Goal: Task Accomplishment & Management: Complete application form

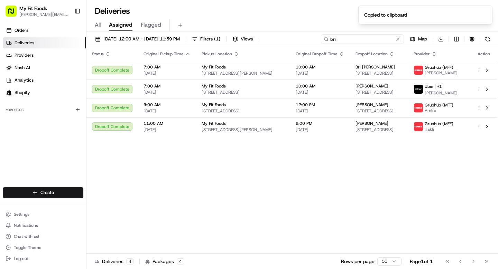
click at [361, 36] on input "bri" at bounding box center [362, 39] width 83 height 10
type input "westlake"
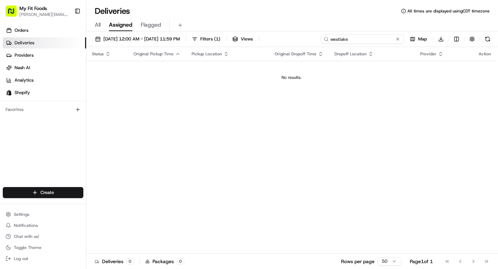
click at [341, 39] on input "westlake" at bounding box center [362, 39] width 83 height 10
click at [341, 41] on input "[PERSON_NAME]" at bounding box center [362, 39] width 83 height 10
paste input "[PERSON_NAME]"
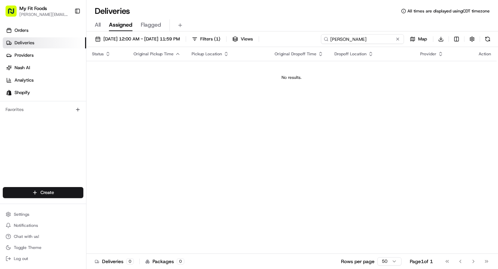
click at [350, 38] on input "[PERSON_NAME]" at bounding box center [362, 39] width 83 height 10
type input "[PERSON_NAME]"
click at [31, 196] on html "My Fit Foods [EMAIL_ADDRESS][DOMAIN_NAME] Toggle Sidebar Orders Deliveries Prov…" at bounding box center [249, 134] width 498 height 269
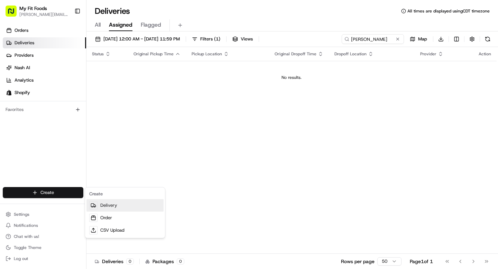
click at [109, 209] on link "Delivery" at bounding box center [124, 205] width 77 height 12
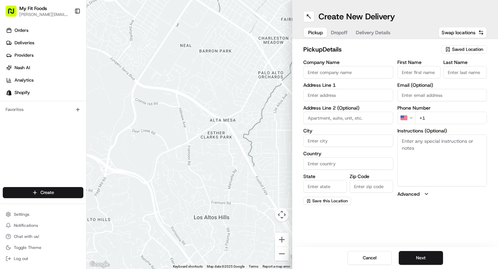
click at [461, 48] on span "Saved Location" at bounding box center [467, 49] width 31 height 6
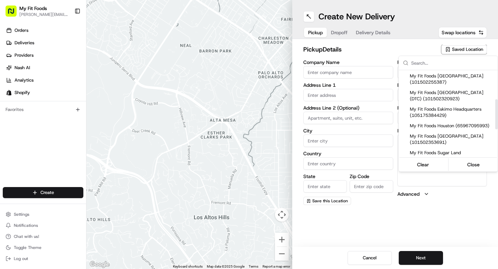
scroll to position [84, 0]
click at [444, 103] on span "My Fit Foods [GEOGRAPHIC_DATA] (DTC) (101502320923)" at bounding box center [452, 96] width 85 height 12
type input "My Fit Foods [GEOGRAPHIC_DATA] (DTC)"
type input "[STREET_ADDRESS]"
type input "d 60"
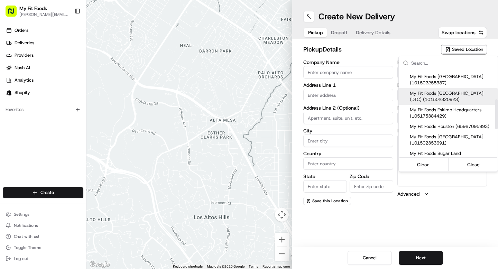
type input "[GEOGRAPHIC_DATA]"
type input "US"
type input "CO"
type input "80111"
type input "[PHONE_NUMBER]"
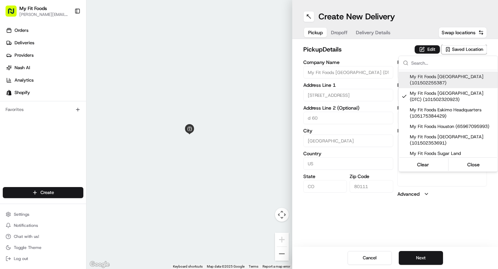
click at [335, 110] on html "My Fit Foods [EMAIL_ADDRESS][DOMAIN_NAME] Toggle Sidebar Orders Deliveries Prov…" at bounding box center [249, 134] width 498 height 269
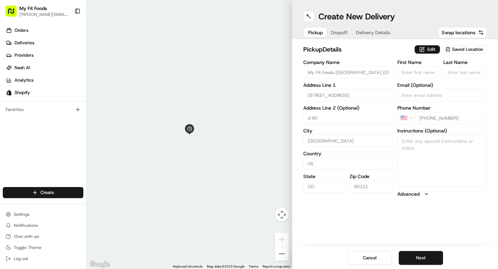
click at [337, 31] on button "Dropoff" at bounding box center [339, 33] width 25 height 10
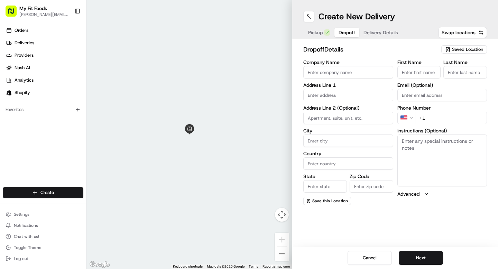
click at [324, 92] on input "text" at bounding box center [348, 95] width 90 height 12
paste input "[STREET_ADDRESS]"
click at [336, 114] on div "[STREET_ADDRESS]" at bounding box center [348, 109] width 86 height 10
type input "[STREET_ADDRESS]"
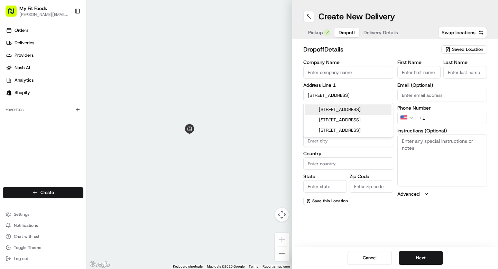
type input "Littleton"
type input "[GEOGRAPHIC_DATA]"
type input "CO"
type input "80125"
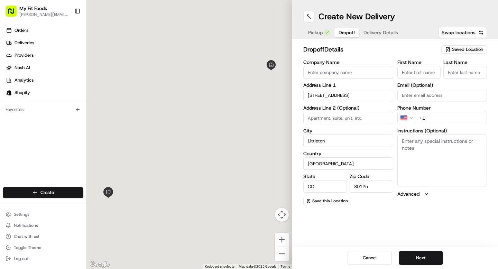
type input "[STREET_ADDRESS]"
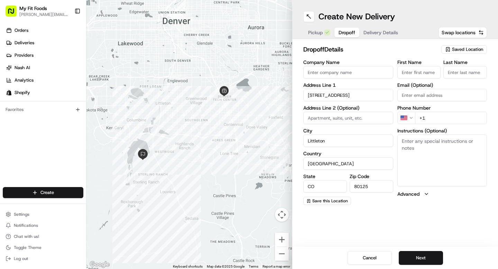
click at [447, 114] on input "+1" at bounding box center [451, 118] width 72 height 12
paste input "31 0525 715 4"
click at [444, 117] on input "[PHONE_NUMBER]" at bounding box center [451, 118] width 72 height 12
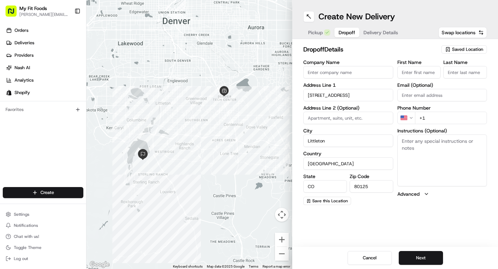
paste input "[PHONE_NUMBER]"
type input "[PHONE_NUMBER]"
click at [413, 142] on textarea "Instructions (Optional)" at bounding box center [442, 160] width 90 height 52
paste textarea "859915"
type textarea "859915"
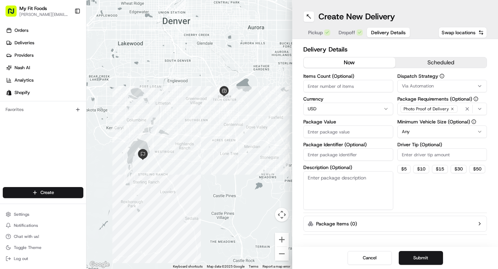
click at [387, 35] on span "Delivery Details" at bounding box center [388, 32] width 35 height 7
click at [342, 84] on input "Items Count (Optional)" at bounding box center [348, 86] width 90 height 12
type input "21"
click at [340, 192] on textarea "Description (Optional)" at bounding box center [348, 190] width 90 height 39
type textarea "164.54"
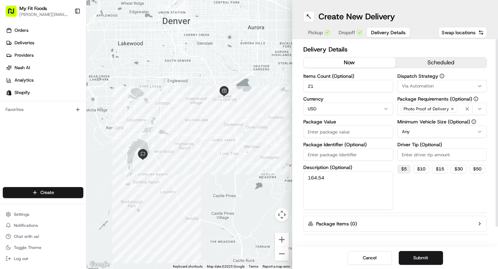
click at [406, 168] on button "$ 5" at bounding box center [403, 169] width 13 height 8
type input "5"
click at [410, 259] on button "Submit" at bounding box center [421, 258] width 44 height 14
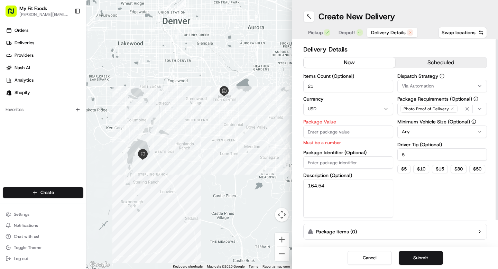
click at [327, 135] on input "Package Value" at bounding box center [348, 132] width 90 height 12
click at [315, 188] on textarea "164.54" at bounding box center [348, 198] width 90 height 39
click at [319, 129] on input "Package Value" at bounding box center [348, 132] width 90 height 12
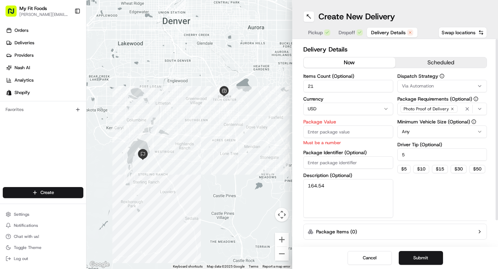
click at [319, 129] on input "Package Value" at bounding box center [348, 132] width 90 height 12
paste input "164.54"
type input "164.54"
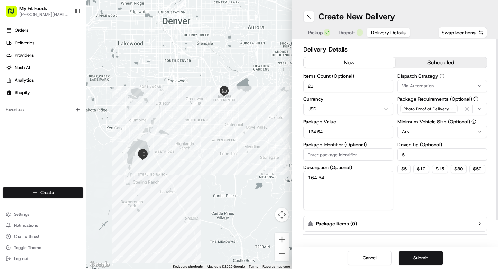
click at [319, 186] on textarea "164.54" at bounding box center [348, 190] width 90 height 39
click at [413, 259] on button "Submit" at bounding box center [421, 258] width 44 height 14
click at [422, 259] on button "Submit" at bounding box center [421, 258] width 44 height 14
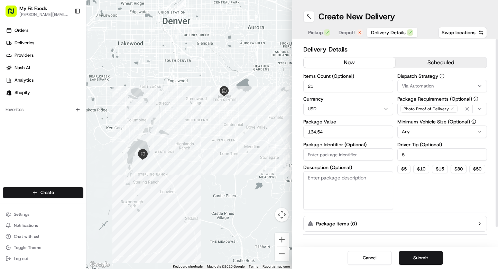
click at [349, 35] on span "Dropoff" at bounding box center [346, 32] width 17 height 7
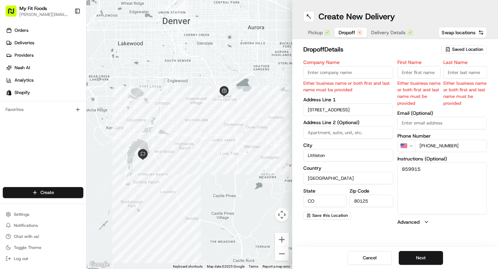
click at [409, 72] on input "First Name" at bounding box center [419, 72] width 44 height 12
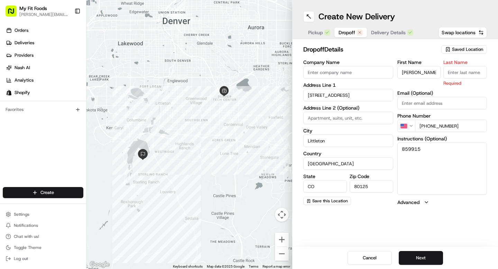
type input "[PERSON_NAME]"
click at [470, 73] on input "Last Name" at bounding box center [465, 72] width 44 height 12
type input "w"
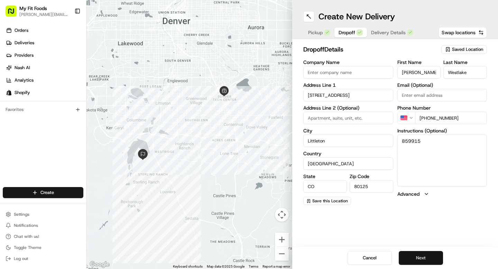
type input "Westlake"
click at [422, 261] on button "Next" at bounding box center [421, 258] width 44 height 14
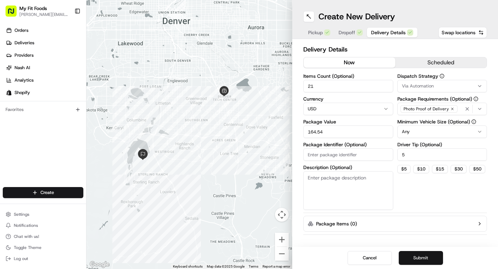
click at [422, 261] on button "Submit" at bounding box center [421, 258] width 44 height 14
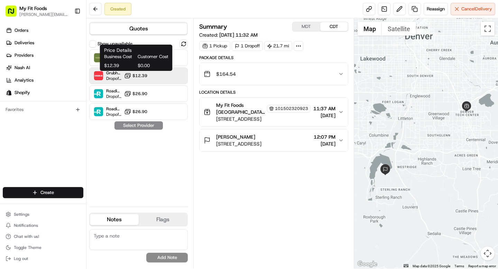
click at [142, 76] on span "$12.39" at bounding box center [139, 76] width 15 height 6
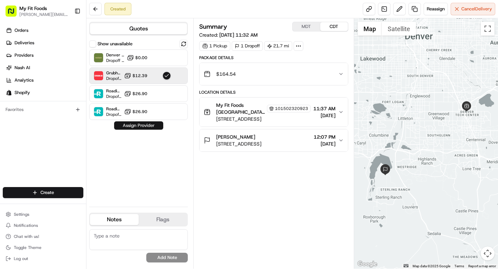
click at [135, 126] on button "Assign Provider" at bounding box center [138, 125] width 49 height 8
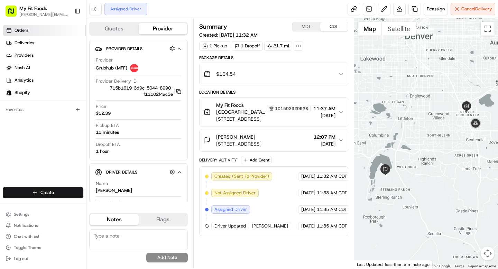
click at [24, 30] on span "Orders" at bounding box center [22, 30] width 14 height 6
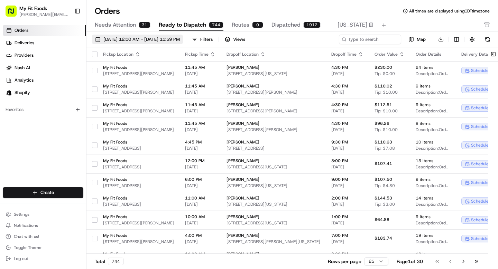
click at [121, 36] on span "[DATE] 12:00 AM - [DATE] 11:59 PM" at bounding box center [141, 39] width 76 height 6
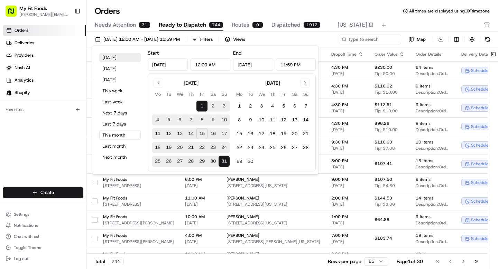
click at [120, 60] on button "[DATE]" at bounding box center [119, 58] width 41 height 10
type input "[DATE]"
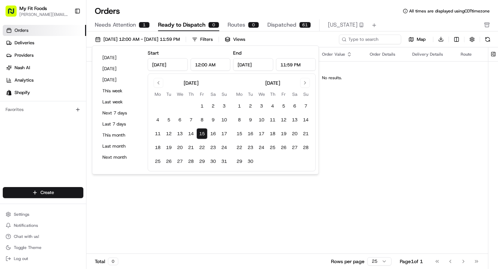
click at [196, 2] on div "Orders All times are displayed using CDT timezone Needs Attention 1 Ready to Di…" at bounding box center [291, 134] width 411 height 269
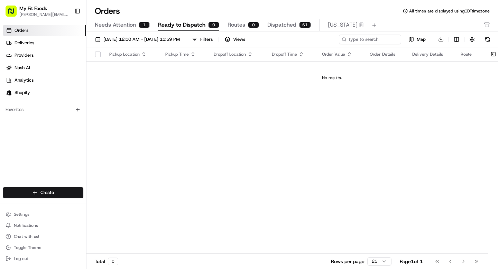
click at [357, 46] on div "[DATE] 12:00 AM - [DATE] 11:59 PM Filters Views Map Download" at bounding box center [291, 40] width 411 height 13
click at [357, 45] on div "[DATE] 12:00 AM - [DATE] 11:59 PM Filters Views Map Download" at bounding box center [291, 40] width 411 height 13
click at [29, 38] on link "Deliveries" at bounding box center [44, 42] width 83 height 11
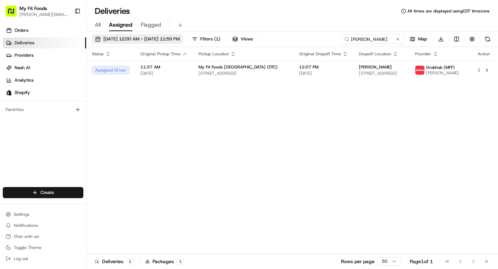
click at [129, 38] on span "[DATE] 12:00 AM - [DATE] 11:59 PM" at bounding box center [141, 39] width 76 height 6
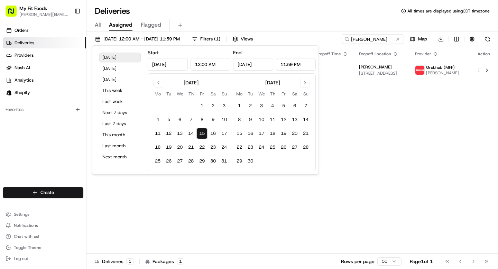
click at [117, 59] on button "[DATE]" at bounding box center [119, 58] width 41 height 10
click at [130, 56] on button "[DATE]" at bounding box center [119, 58] width 41 height 10
click at [314, 7] on div "Deliveries All times are displayed using CDT timezone" at bounding box center [291, 11] width 411 height 11
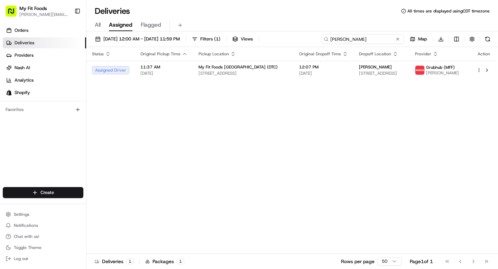
click at [355, 39] on input "[PERSON_NAME]" at bounding box center [362, 39] width 83 height 10
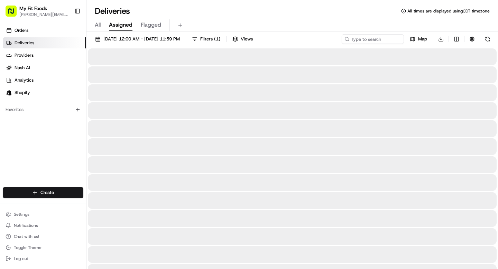
click at [302, 21] on div "All Assigned Flagged" at bounding box center [291, 25] width 411 height 12
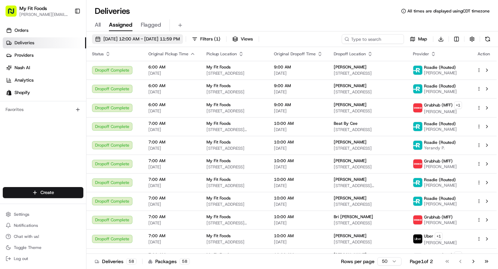
click at [179, 38] on span "[DATE] 12:00 AM - [DATE] 11:59 PM" at bounding box center [141, 39] width 76 height 6
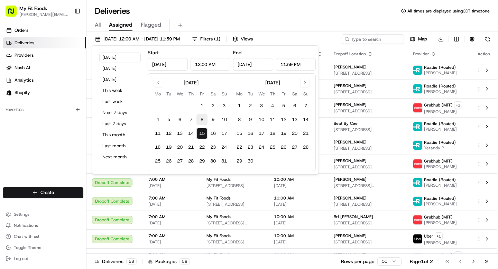
click at [202, 119] on button "8" at bounding box center [201, 119] width 11 height 11
type input "[DATE]"
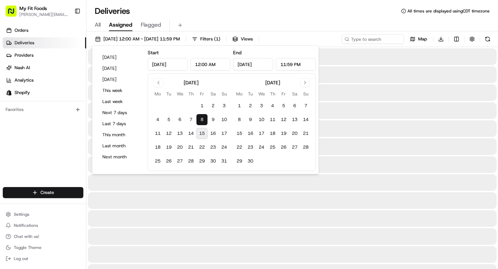
click at [202, 119] on button "8" at bounding box center [201, 119] width 11 height 11
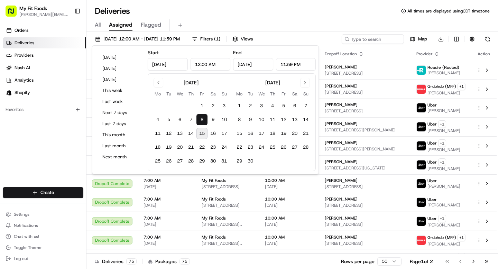
click at [163, 8] on div "Deliveries All times are displayed using CDT timezone" at bounding box center [291, 11] width 411 height 11
